Goal: Task Accomplishment & Management: Manage account settings

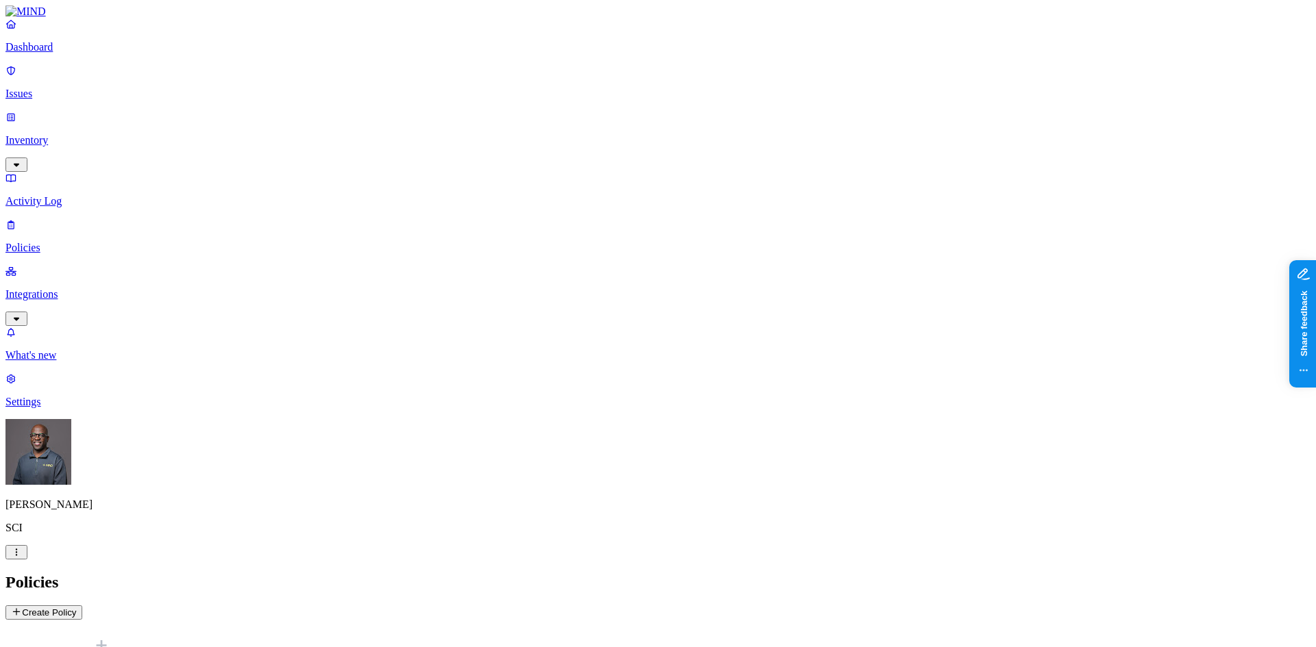
click at [130, 622] on html "Dashboard Issues Inventory Activity Log Policies Integrations What's new 1 Sett…" at bounding box center [658, 394] width 1316 height 789
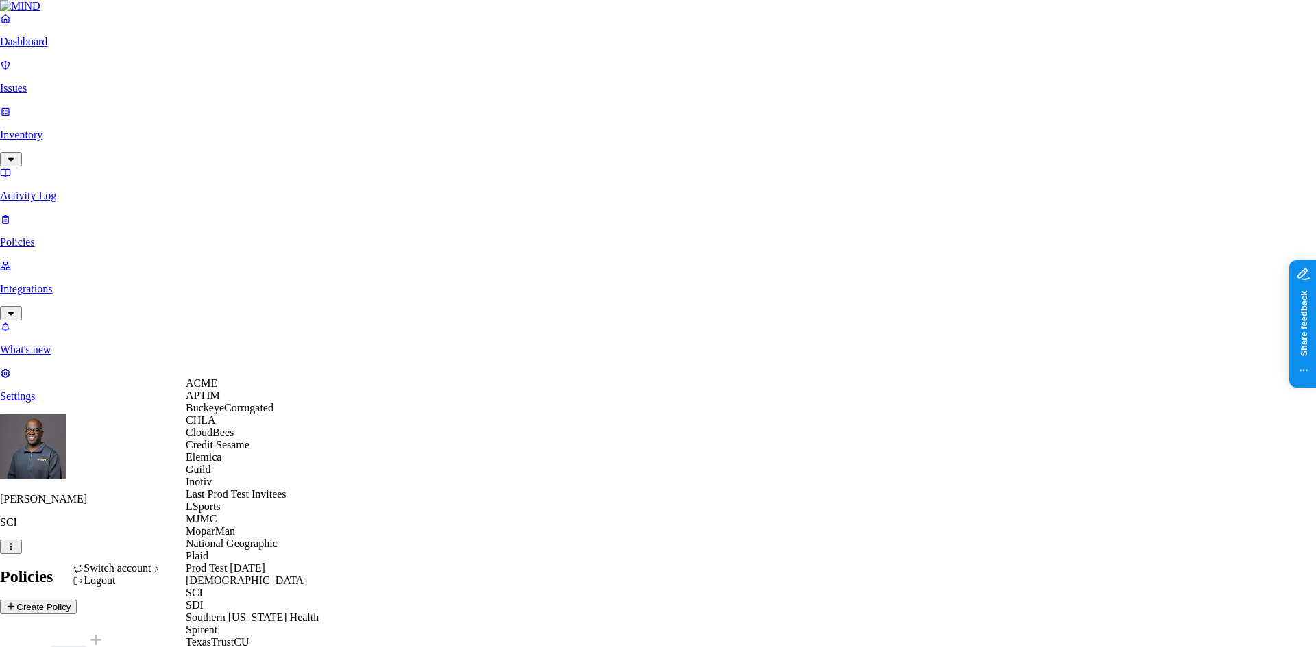
scroll to position [297, 0]
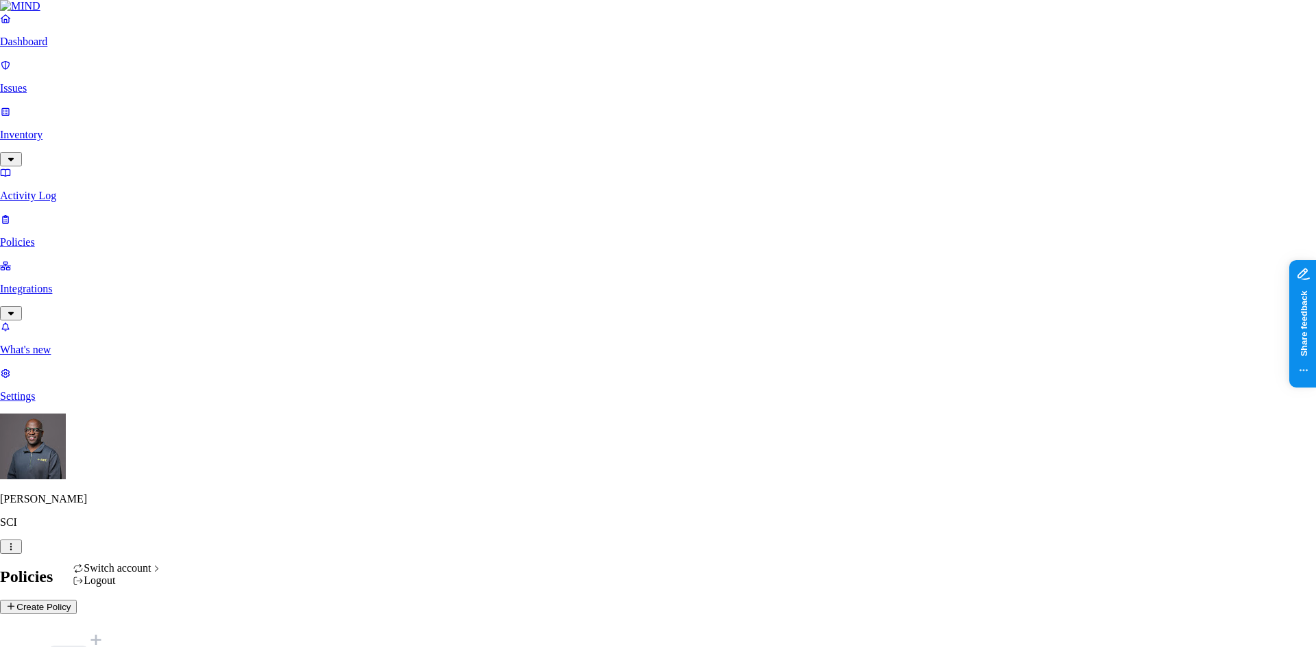
click at [116, 587] on div "Logout" at bounding box center [118, 581] width 90 height 12
click at [129, 626] on html "Dashboard Issues Inventory Activity Log Policies Integrations What's new 1 Sett…" at bounding box center [658, 416] width 1316 height 832
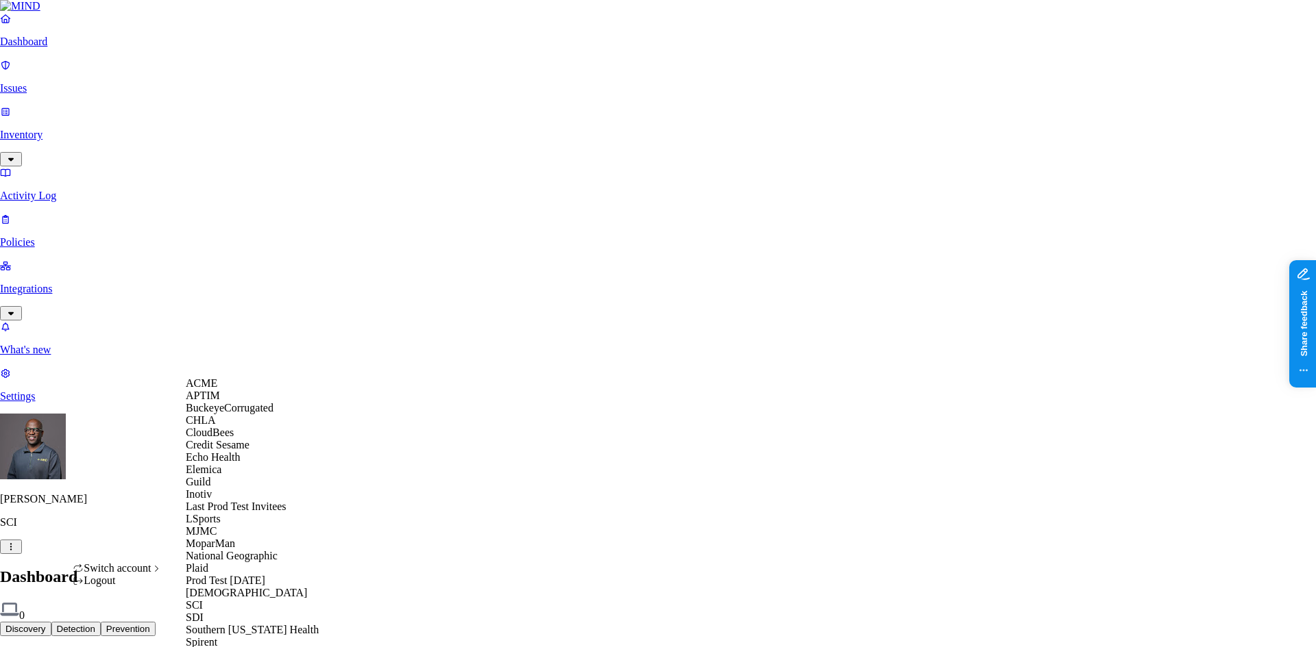
scroll to position [136, 0]
click at [220, 452] on span "Echo Health" at bounding box center [213, 458] width 55 height 12
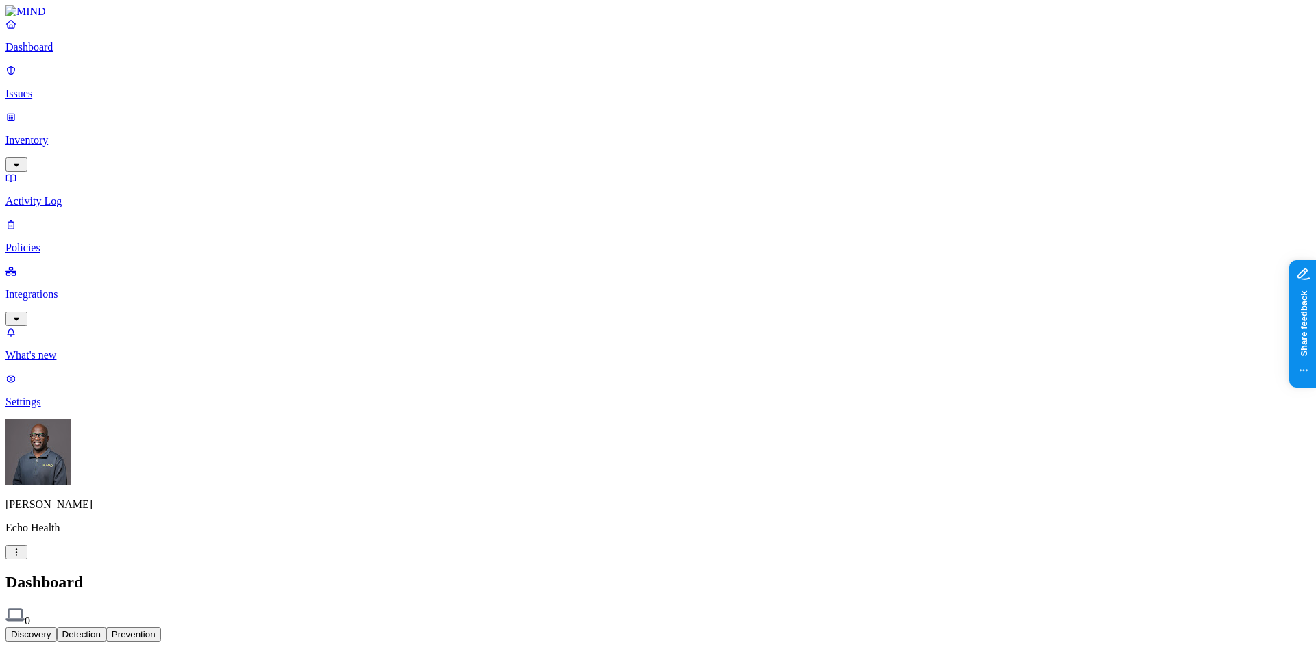
click at [53, 242] on p "Policies" at bounding box center [657, 248] width 1305 height 12
click at [58, 408] on p "Settings" at bounding box center [657, 402] width 1305 height 12
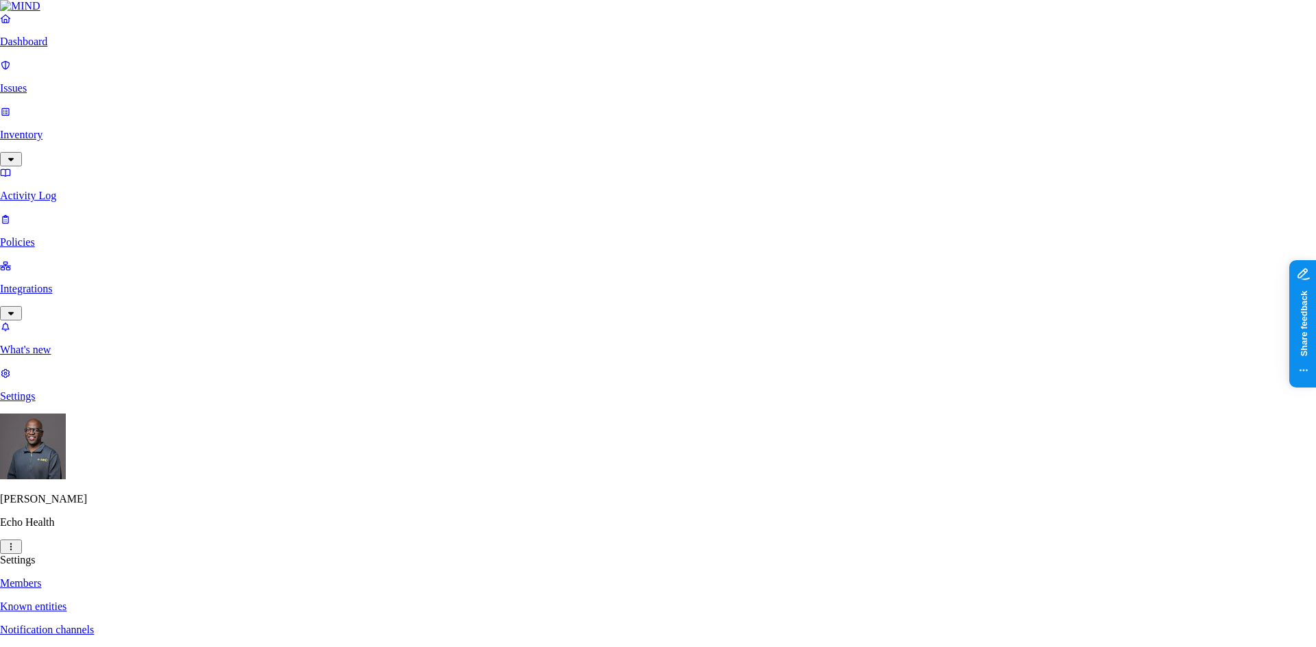
paste input "Jkosempa@echohealthinc.com"
type input "Jkosempa@echohealthinc.com"
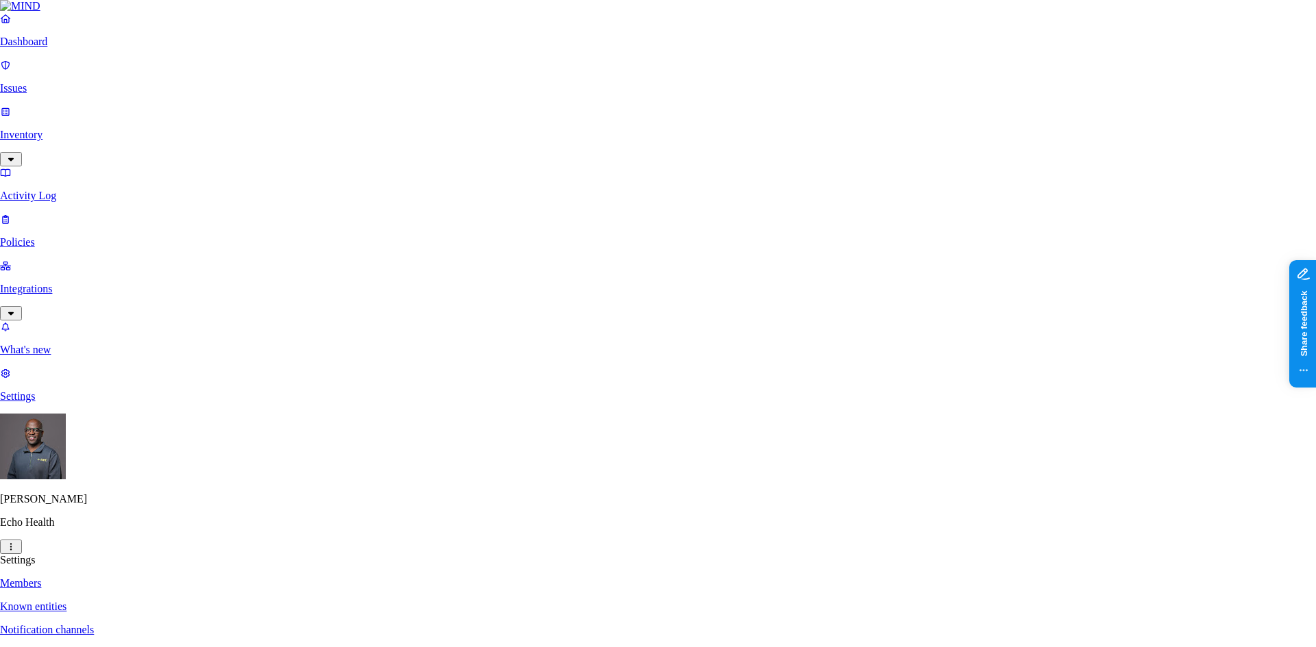
paste input "AMoses@echohealthinc.com"
type input "AMoses@echohealthinc.com"
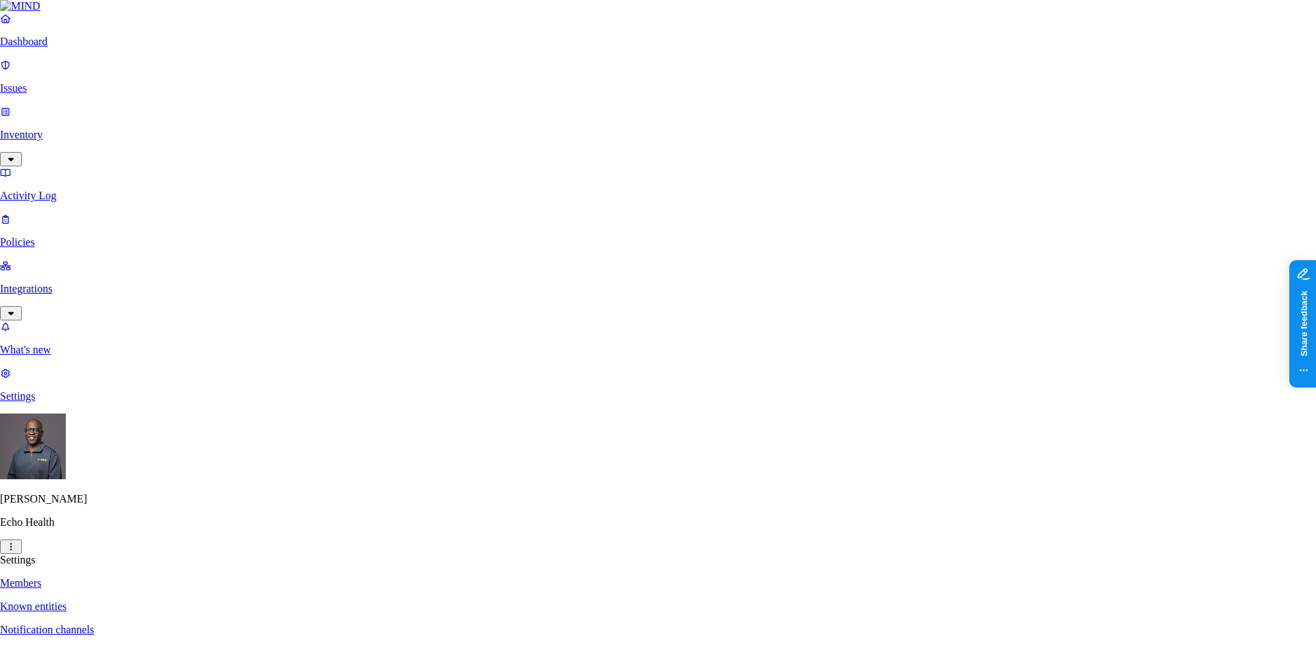
paste input "mbuckner@echohealthinc.com"
type input "mbuckner@echohealthinc.com"
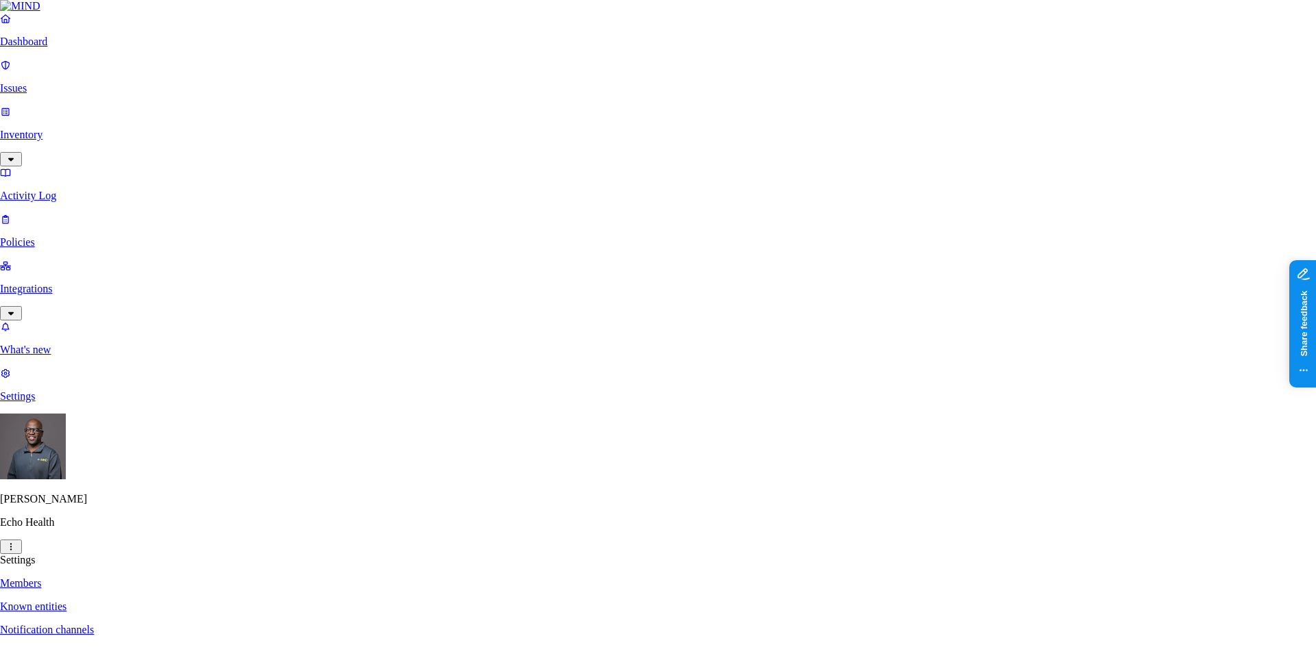
paste input "ashouman@echohealthinc.com"
type input "ashouman@echohealthinc.com"
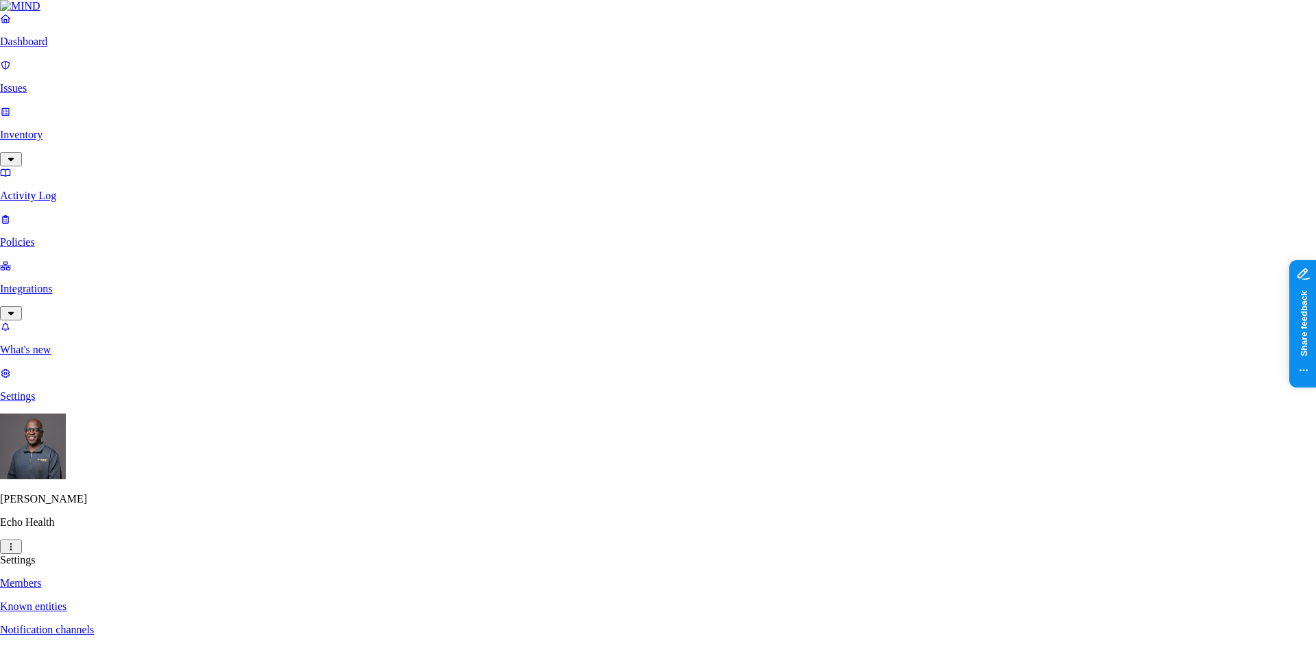
paste input "KKirschler@echohealthinc.com"
type input "KKirschler@echohealthinc.com"
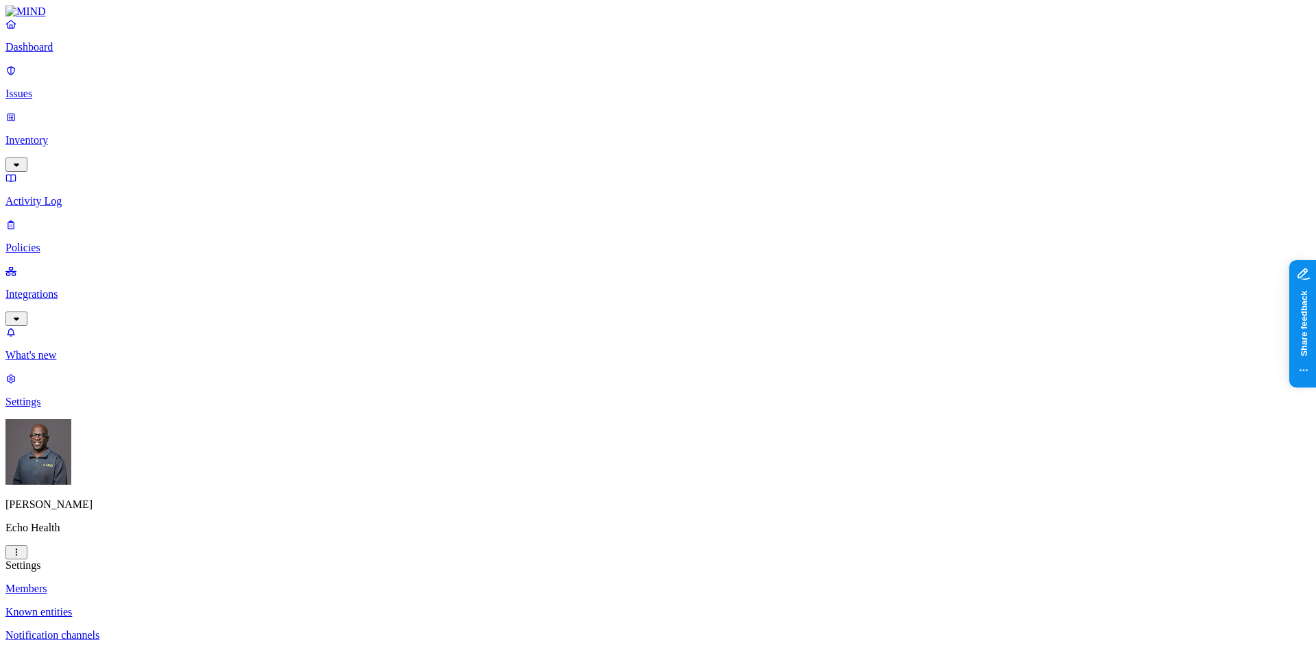
drag, startPoint x: 623, startPoint y: 138, endPoint x: 747, endPoint y: 137, distance: 124.0
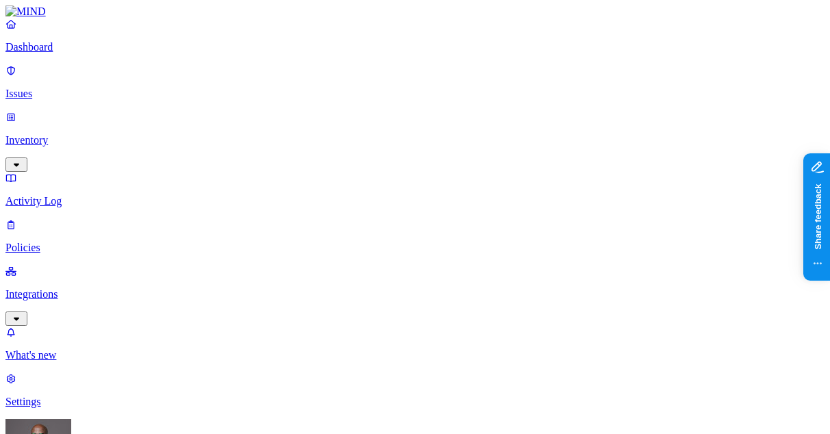
copy figcaption "amoses@echohealthinc.com"
drag, startPoint x: 380, startPoint y: 177, endPoint x: 502, endPoint y: 179, distance: 122.0
copy figcaption "ashouman@echohealthinc.com"
drag, startPoint x: 380, startPoint y: 214, endPoint x: 489, endPoint y: 217, distance: 109.7
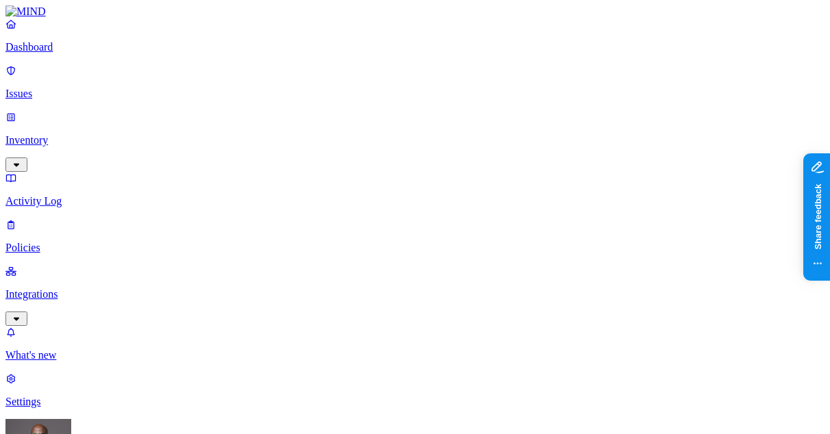
copy figcaption "jkosempa@echohealthinc.com"
drag, startPoint x: 379, startPoint y: 251, endPoint x: 486, endPoint y: 258, distance: 107.8
copy figcaption "kkirschler@echohealthinc.com"
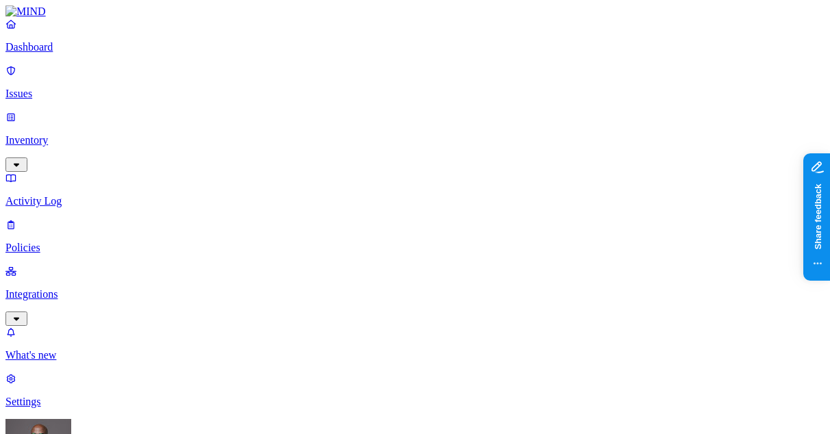
drag, startPoint x: 382, startPoint y: 291, endPoint x: 501, endPoint y: 285, distance: 119.3
copy figcaption "mbuckner@echohealthinc.com"
